Goal: Download file/media

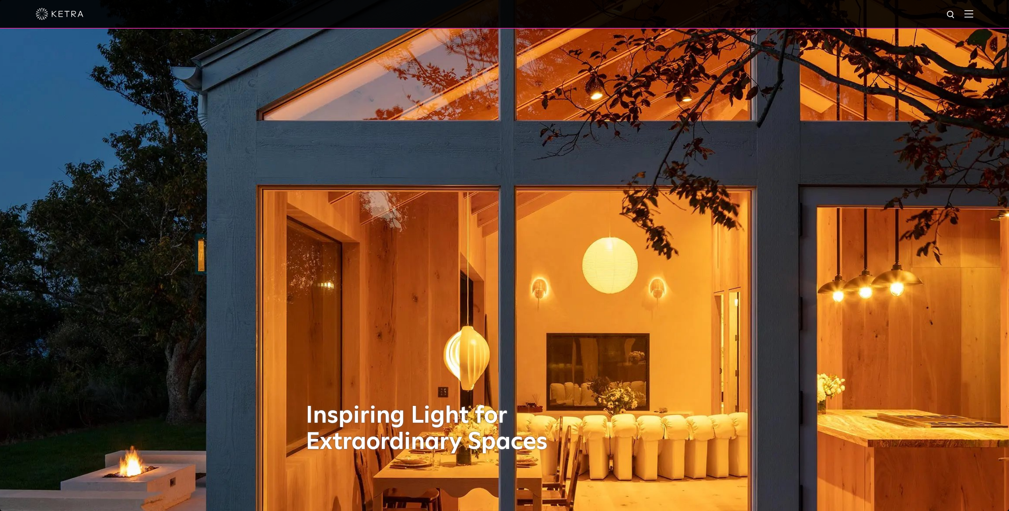
click at [972, 13] on img at bounding box center [968, 14] width 9 height 8
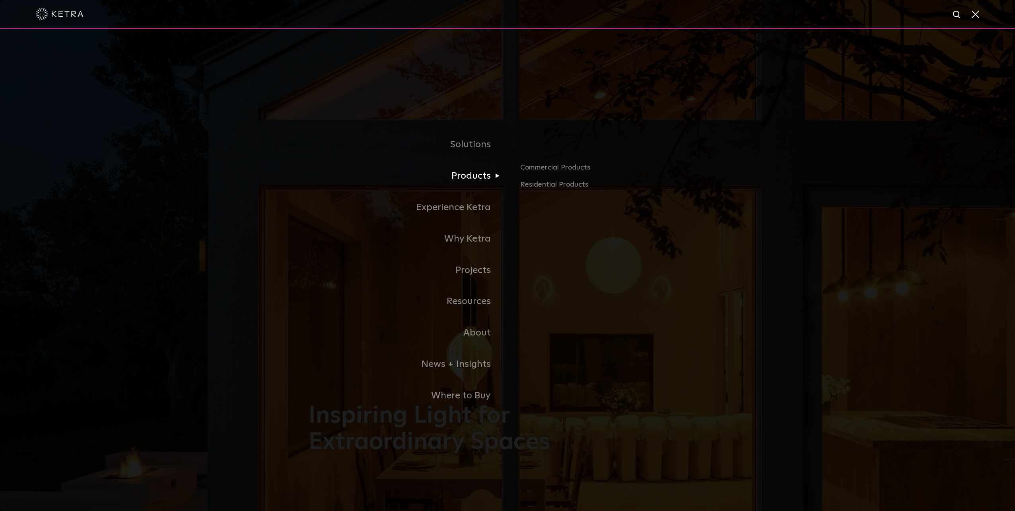
click at [478, 179] on link "Products" at bounding box center [408, 175] width 199 height 31
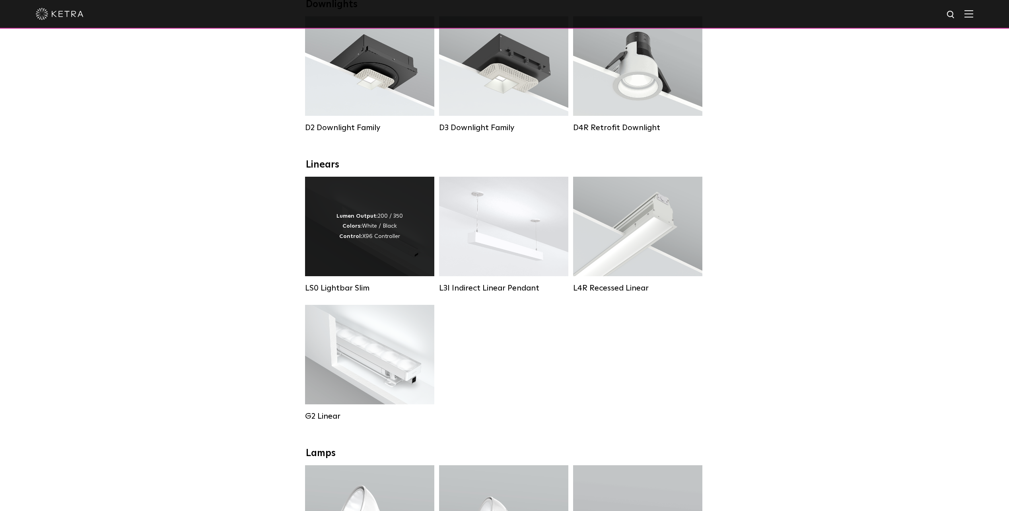
click at [351, 239] on strong "Control:" at bounding box center [350, 236] width 23 height 6
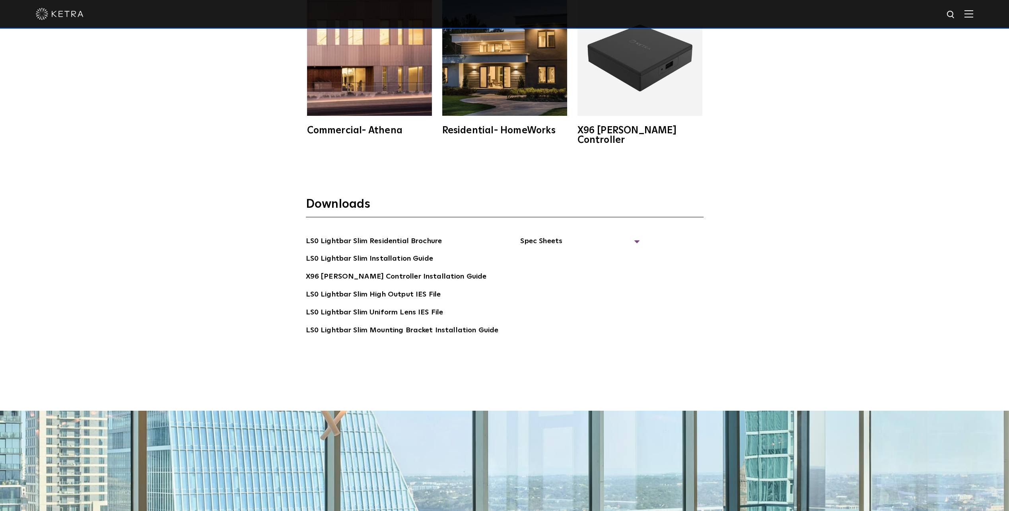
scroll to position [1909, 0]
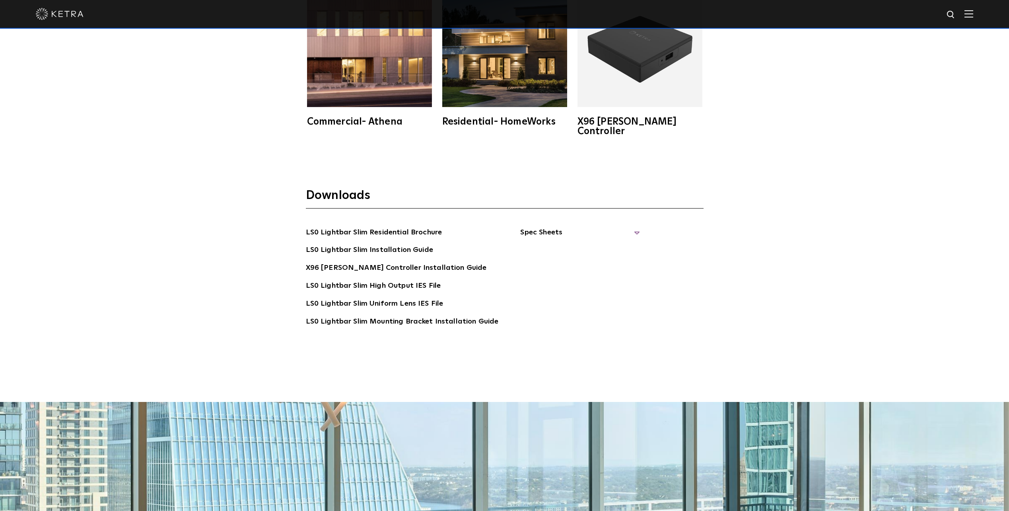
click at [632, 227] on span "Spec Sheets" at bounding box center [579, 235] width 119 height 17
click at [590, 244] on link "LS0 Lightbar Slim Spec Sheet" at bounding box center [581, 250] width 102 height 13
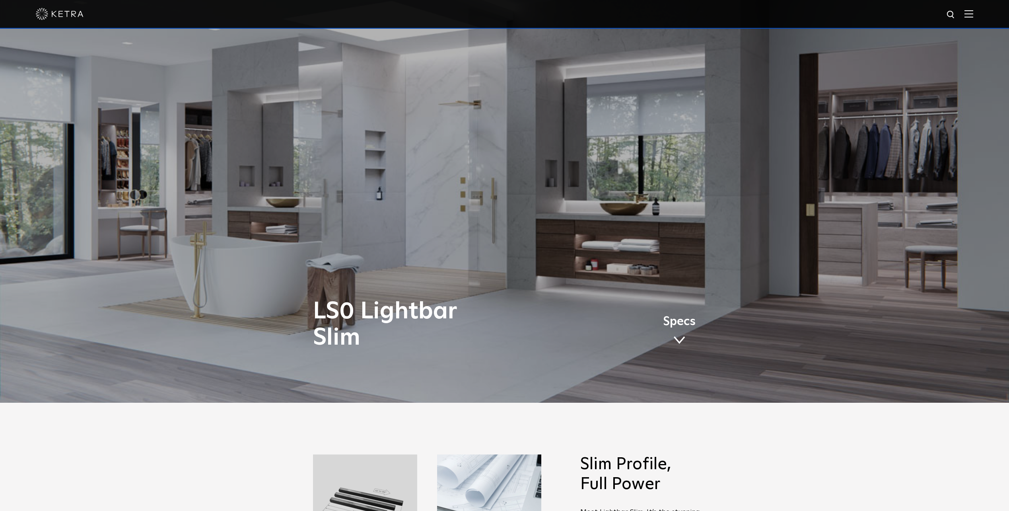
scroll to position [358, 0]
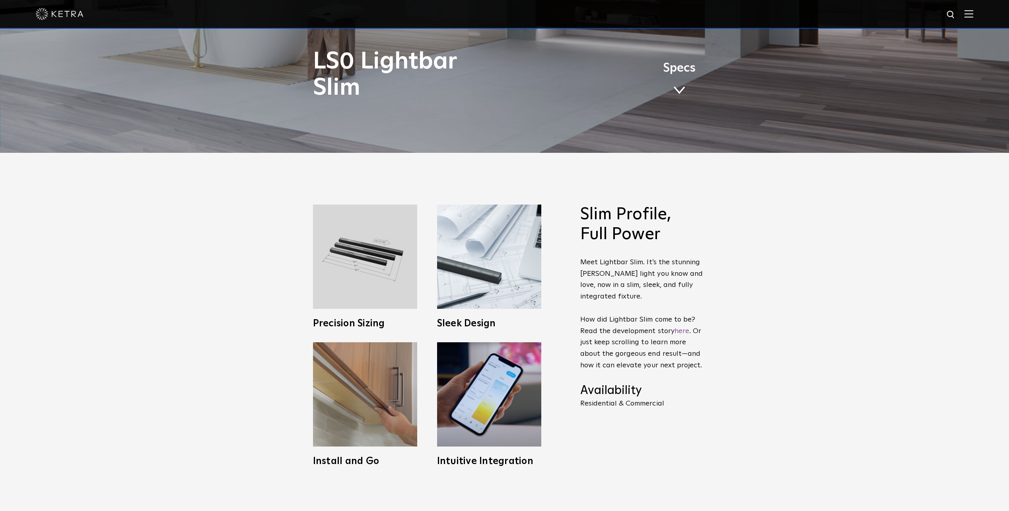
click at [676, 66] on span "Specs" at bounding box center [679, 68] width 33 height 12
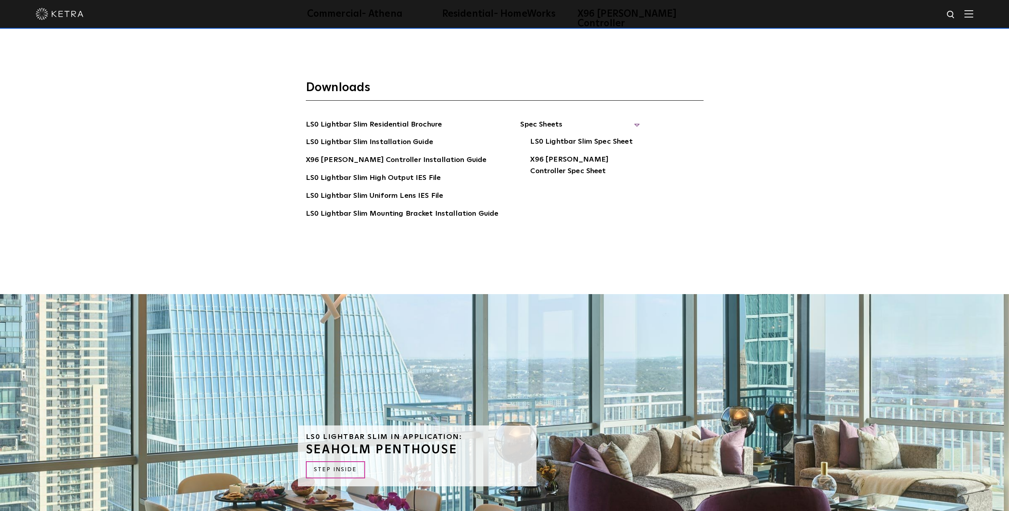
scroll to position [2060, 0]
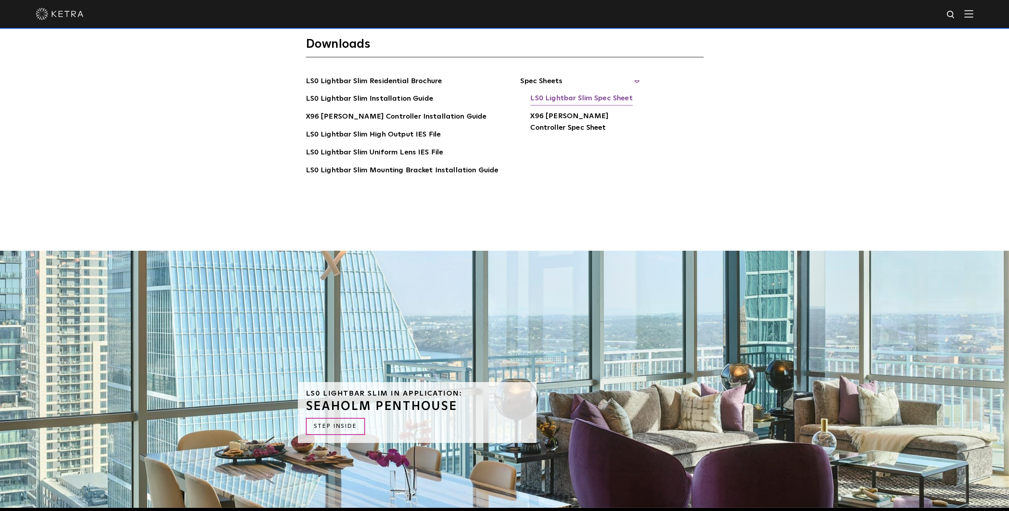
click at [612, 93] on link "LS0 Lightbar Slim Spec Sheet" at bounding box center [581, 99] width 102 height 13
